Goal: Task Accomplishment & Management: Use online tool/utility

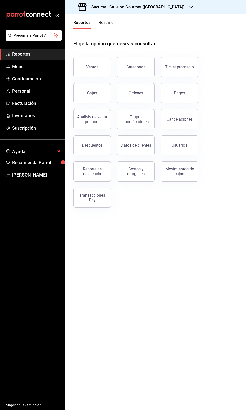
click at [109, 27] on button "Resumen" at bounding box center [107, 24] width 17 height 9
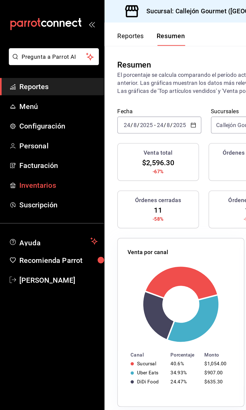
click at [42, 116] on span "Inventarios" at bounding box center [36, 115] width 49 height 7
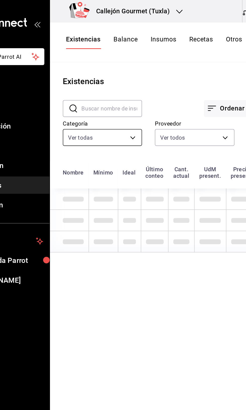
click at [106, 90] on body "Pregunta a Parrot AI Reportes Menú Configuración Personal Facturación Inventari…" at bounding box center [123, 203] width 246 height 407
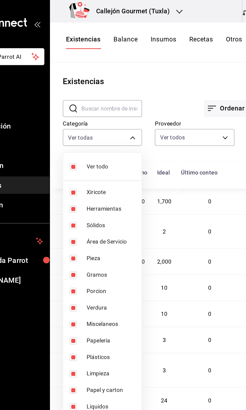
click at [100, 107] on span "Ver todo" at bounding box center [103, 104] width 30 height 5
checkbox input "false"
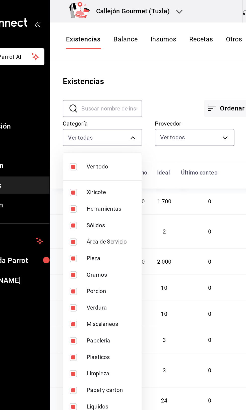
checkbox input "false"
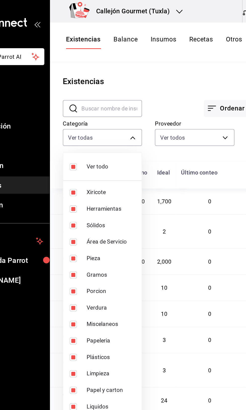
checkbox input "false"
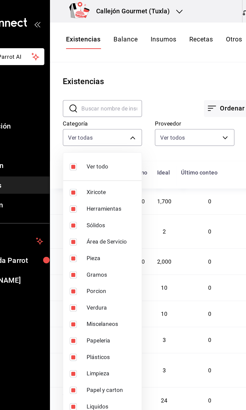
checkbox input "false"
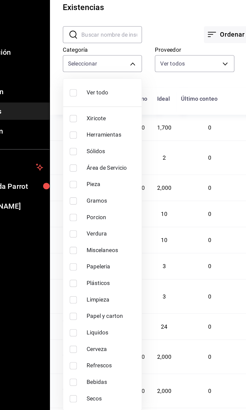
click at [81, 264] on input "checkbox" at bounding box center [80, 264] width 5 height 5
checkbox input "true"
type input "df39f9a2-65d4-423f-a358-d81509c23497"
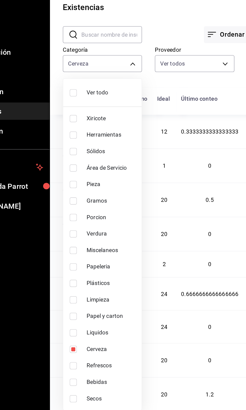
click at [146, 64] on div at bounding box center [123, 205] width 246 height 410
